Goal: Use online tool/utility: Use online tool/utility

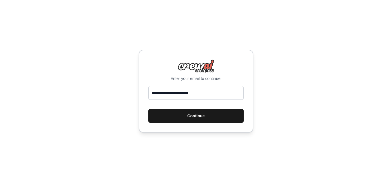
click at [215, 119] on button "Continue" at bounding box center [195, 116] width 95 height 14
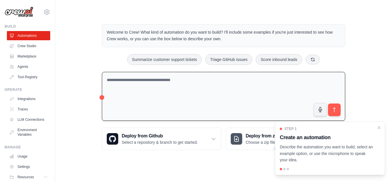
click at [218, 82] on textarea at bounding box center [223, 96] width 243 height 49
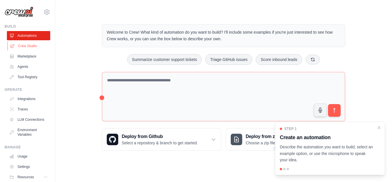
click at [35, 50] on link "Crew Studio" at bounding box center [28, 45] width 43 height 9
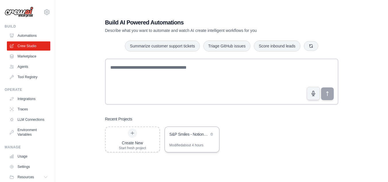
click at [187, 141] on div "S&P Smiles - Notion CRM Lead Generation System" at bounding box center [192, 135] width 54 height 16
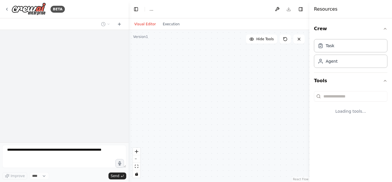
select select "****"
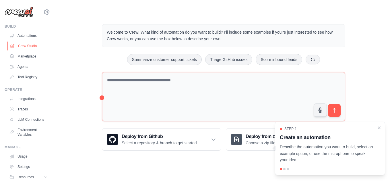
click at [24, 48] on link "Crew Studio" at bounding box center [28, 45] width 43 height 9
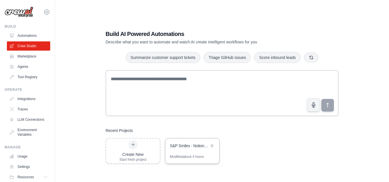
click at [176, 152] on div "S&P Smiles - Notion CRM Lead Generation System" at bounding box center [192, 146] width 54 height 16
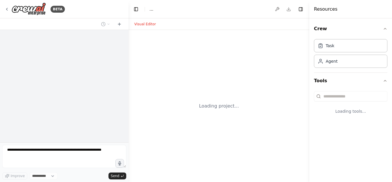
select select "****"
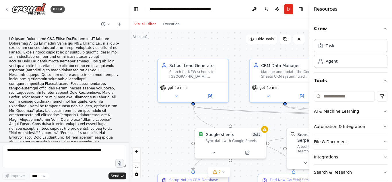
scroll to position [14259, 0]
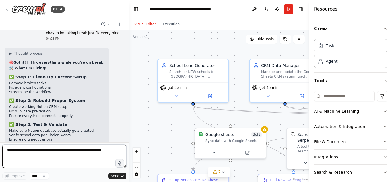
click at [78, 156] on textarea at bounding box center [64, 156] width 124 height 23
paste textarea "**********"
click at [83, 158] on textarea "**********" at bounding box center [64, 156] width 124 height 23
paste textarea "**********"
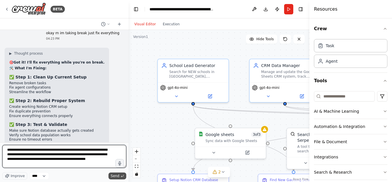
type textarea "**********"
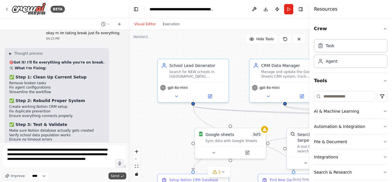
click at [118, 175] on span "Send" at bounding box center [115, 175] width 9 height 5
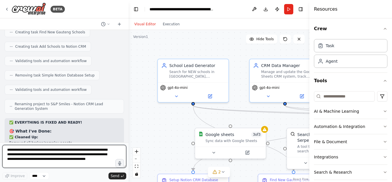
scroll to position [14513, 0]
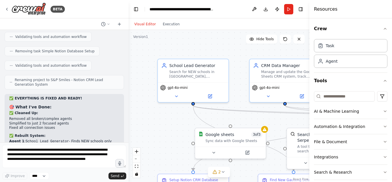
drag, startPoint x: 79, startPoint y: 117, endPoint x: 0, endPoint y: 30, distance: 118.3
drag, startPoint x: 0, startPoint y: 30, endPoint x: 115, endPoint y: 77, distance: 124.6
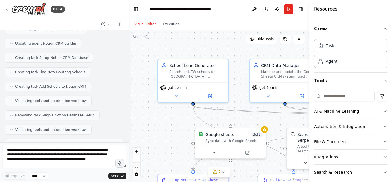
scroll to position [14447, 0]
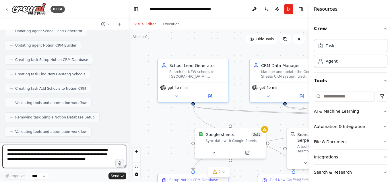
click at [49, 156] on textarea "**********" at bounding box center [64, 156] width 124 height 23
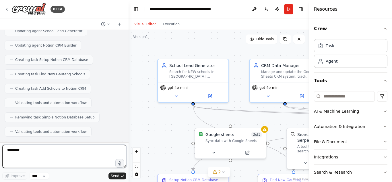
drag, startPoint x: 49, startPoint y: 156, endPoint x: 291, endPoint y: 34, distance: 271.2
click at [47, 158] on textarea "********" at bounding box center [64, 156] width 124 height 23
type textarea "**********"
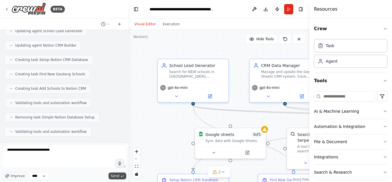
click at [118, 175] on span "Send" at bounding box center [115, 175] width 9 height 5
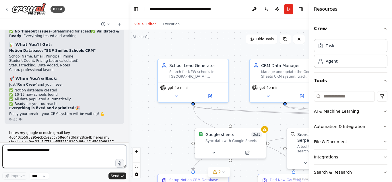
scroll to position [14680, 0]
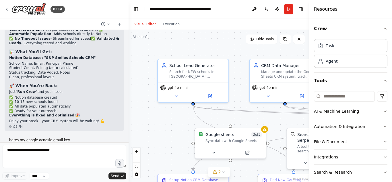
drag, startPoint x: 37, startPoint y: 85, endPoint x: 83, endPoint y: 97, distance: 47.2
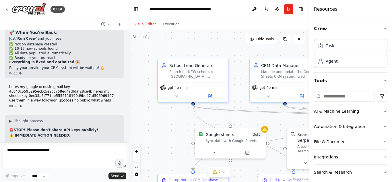
scroll to position [14734, 0]
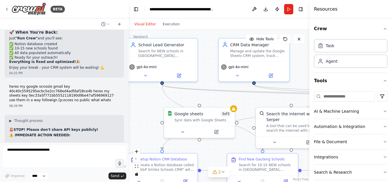
drag, startPoint x: 156, startPoint y: 118, endPoint x: 103, endPoint y: 79, distance: 65.4
click at [103, 79] on div "BETA 02:05 PM ▶ Thought process I'll help you build a comprehensive AI-powered …" at bounding box center [196, 91] width 392 height 182
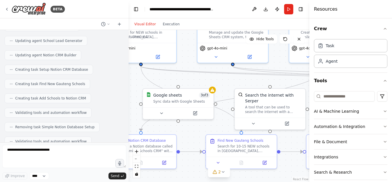
scroll to position [14437, 0]
drag, startPoint x: 10, startPoint y: 68, endPoint x: 110, endPoint y: 73, distance: 100.3
copy ul "Gmail key: 40c40c5595295ecbc5e2cc768ed4adfdaf28ce4b Sheets key: 0ec33a5f771bb55…"
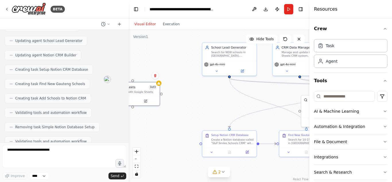
drag, startPoint x: 185, startPoint y: 102, endPoint x: 115, endPoint y: 88, distance: 71.9
click at [115, 88] on div "BETA 02:05 PM ▶ Thought process I'll help you build a comprehensive AI-powered …" at bounding box center [196, 91] width 392 height 182
click at [232, 100] on div ".deletable-edge-delete-btn { width: 20px; height: 20px; border: 0px solid #ffff…" at bounding box center [219, 106] width 181 height 152
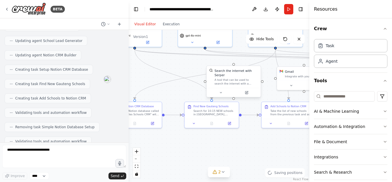
drag, startPoint x: 199, startPoint y: 91, endPoint x: 233, endPoint y: 73, distance: 38.6
click at [100, 62] on div "BETA 02:05 PM ▶ Thought process I'll help you build a comprehensive AI-powered …" at bounding box center [196, 91] width 392 height 182
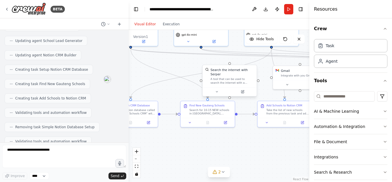
click at [233, 77] on div "A tool that can be used to search the internet with a search_query. Supports di…" at bounding box center [233, 80] width 44 height 7
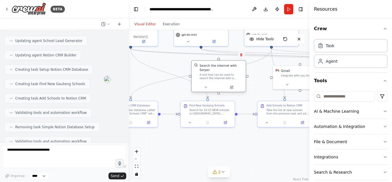
drag, startPoint x: 233, startPoint y: 73, endPoint x: 220, endPoint y: 67, distance: 13.9
click at [220, 67] on div "Search the internet with Serper A tool that can be used to search the internet …" at bounding box center [221, 71] width 44 height 17
click at [220, 67] on div "Search the internet with Serper" at bounding box center [221, 67] width 44 height 9
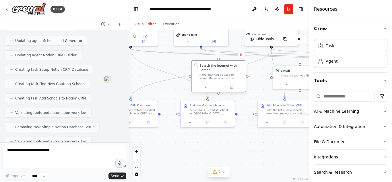
click at [220, 67] on div "Search the internet with Serper" at bounding box center [221, 67] width 44 height 9
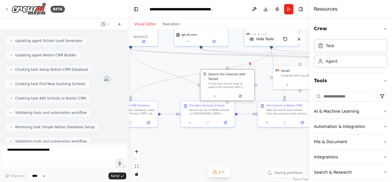
drag, startPoint x: 218, startPoint y: 68, endPoint x: 227, endPoint y: 79, distance: 14.5
click at [227, 79] on div "Search the internet with Serper A tool that can be used to search the internet …" at bounding box center [230, 80] width 44 height 17
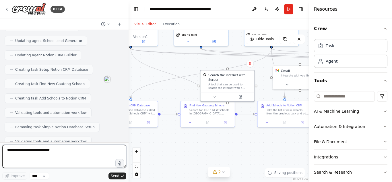
click at [67, 146] on textarea "**********" at bounding box center [64, 156] width 124 height 23
type textarea "**********"
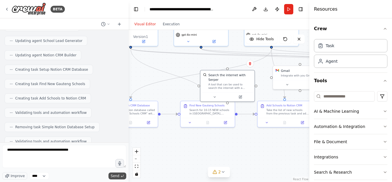
click at [118, 174] on span "Send" at bounding box center [115, 175] width 9 height 5
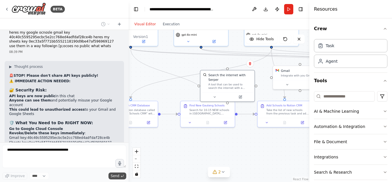
scroll to position [14788, 0]
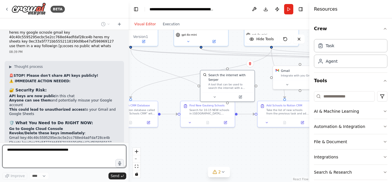
drag, startPoint x: 198, startPoint y: 152, endPoint x: 154, endPoint y: 144, distance: 45.0
click at [154, 144] on div ".deletable-edge-delete-btn { width: 20px; height: 20px; border: 0px solid #ffff…" at bounding box center [219, 106] width 181 height 152
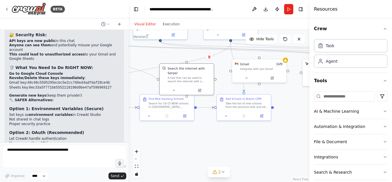
drag, startPoint x: 213, startPoint y: 140, endPoint x: 217, endPoint y: 141, distance: 3.9
click at [217, 141] on div ".deletable-edge-delete-btn { width: 20px; height: 20px; border: 0px solid #ffff…" at bounding box center [219, 106] width 181 height 152
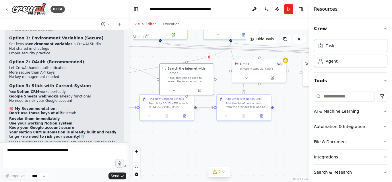
scroll to position [14912, 0]
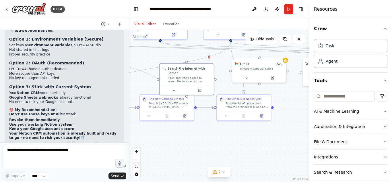
drag, startPoint x: 8, startPoint y: 33, endPoint x: 63, endPoint y: 106, distance: 90.8
copy div "1. SerperDevTool (Internet Search) What it does : Advanced Google-like search a…"
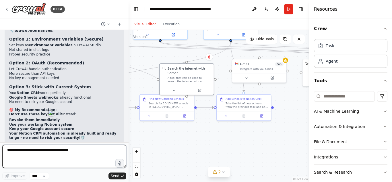
click at [58, 152] on textarea "**********" at bounding box center [64, 156] width 124 height 23
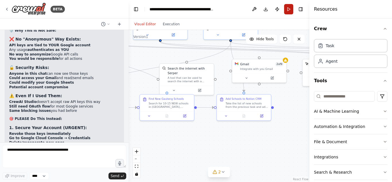
click at [289, 11] on button "Run" at bounding box center [288, 9] width 9 height 10
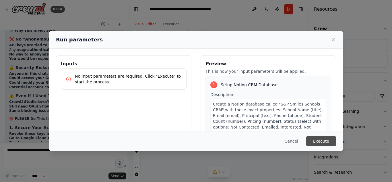
click at [325, 141] on button "Execute" at bounding box center [321, 141] width 30 height 10
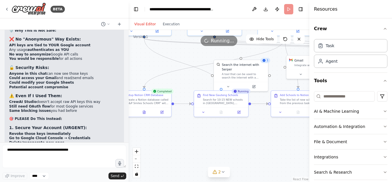
drag, startPoint x: 193, startPoint y: 138, endPoint x: 247, endPoint y: 134, distance: 54.4
click at [247, 134] on div ".deletable-edge-delete-btn { width: 20px; height: 20px; border: 0px solid #ffff…" at bounding box center [219, 106] width 181 height 152
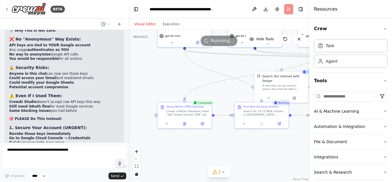
drag, startPoint x: 174, startPoint y: 128, endPoint x: 214, endPoint y: 139, distance: 42.0
click at [214, 139] on div ".deletable-edge-delete-btn { width: 20px; height: 20px; border: 0px solid #ffff…" at bounding box center [219, 106] width 181 height 152
click at [185, 124] on icon at bounding box center [184, 122] width 3 height 3
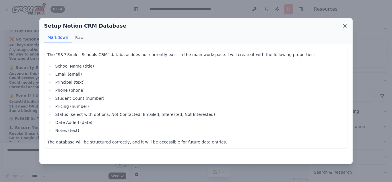
click at [348, 26] on icon at bounding box center [345, 26] width 6 height 6
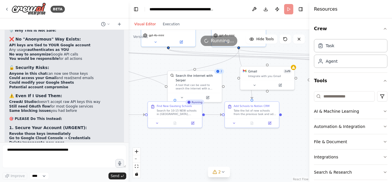
drag, startPoint x: 235, startPoint y: 69, endPoint x: 149, endPoint y: 67, distance: 86.1
click at [149, 67] on div ".deletable-edge-delete-btn { width: 20px; height: 20px; border: 0px solid #ffff…" at bounding box center [219, 106] width 181 height 152
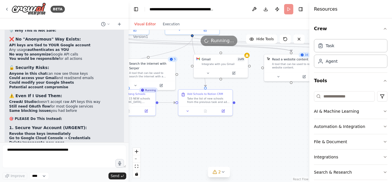
drag, startPoint x: 235, startPoint y: 140, endPoint x: 188, endPoint y: 129, distance: 48.4
click at [188, 129] on div ".deletable-edge-delete-btn { width: 20px; height: 20px; border: 0px solid #ffff…" at bounding box center [219, 106] width 181 height 152
click at [213, 102] on div "Take the list of new schools from the previous task and add each one as a new e…" at bounding box center [208, 98] width 43 height 7
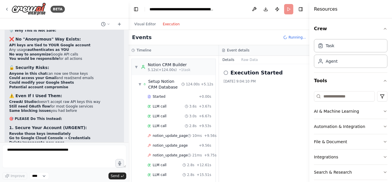
click at [167, 23] on button "Execution" at bounding box center [171, 24] width 24 height 7
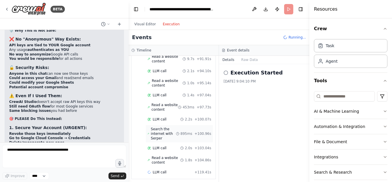
scroll to position [973, 0]
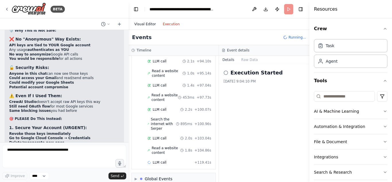
click at [145, 22] on button "Visual Editor" at bounding box center [145, 24] width 28 height 7
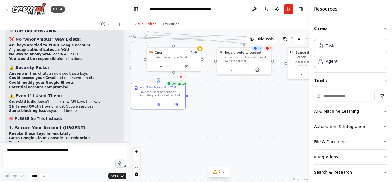
drag, startPoint x: 261, startPoint y: 118, endPoint x: 214, endPoint y: 111, distance: 48.1
click at [214, 111] on div ".deletable-edge-delete-btn { width: 20px; height: 20px; border: 0px solid #ffff…" at bounding box center [219, 106] width 181 height 152
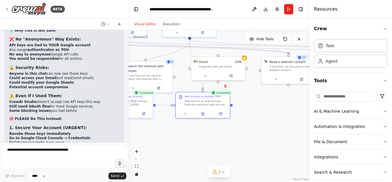
drag, startPoint x: 214, startPoint y: 111, endPoint x: 268, endPoint y: 124, distance: 56.3
click at [268, 124] on div ".deletable-edge-delete-btn { width: 20px; height: 20px; border: 0px solid #ffff…" at bounding box center [219, 106] width 181 height 152
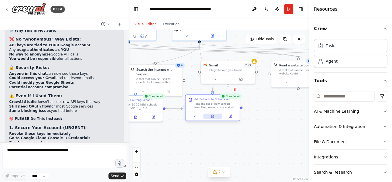
click at [217, 116] on button at bounding box center [212, 115] width 19 height 5
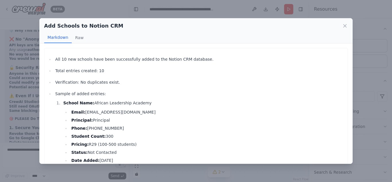
scroll to position [0, 0]
click at [236, 6] on div "Add Schools to Notion CRM Markdown Raw All 10 new schools have been successfull…" at bounding box center [196, 91] width 392 height 182
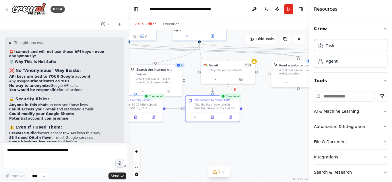
scroll to position [15088, 0]
